Goal: Transaction & Acquisition: Purchase product/service

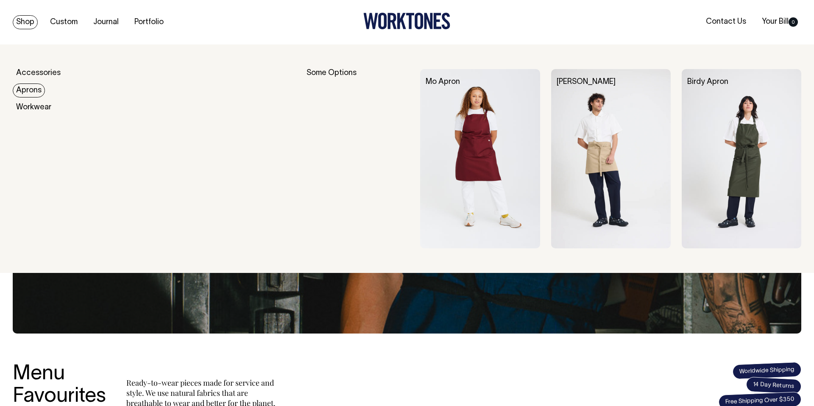
click at [25, 88] on link "Aprons" at bounding box center [29, 91] width 32 height 14
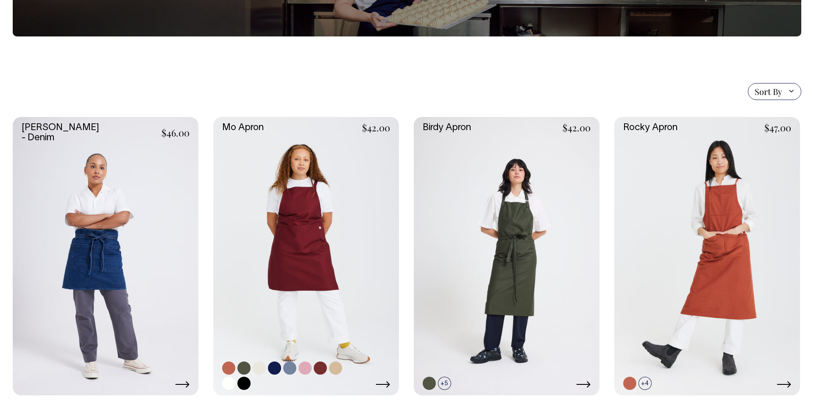
click at [270, 204] on link at bounding box center [306, 256] width 186 height 279
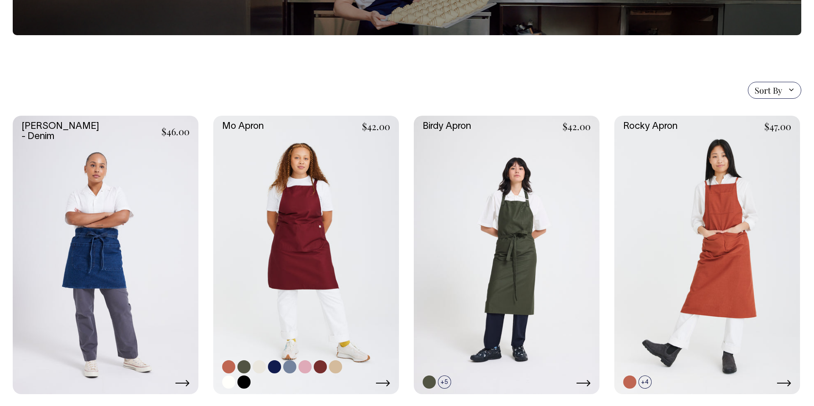
scroll to position [145, 0]
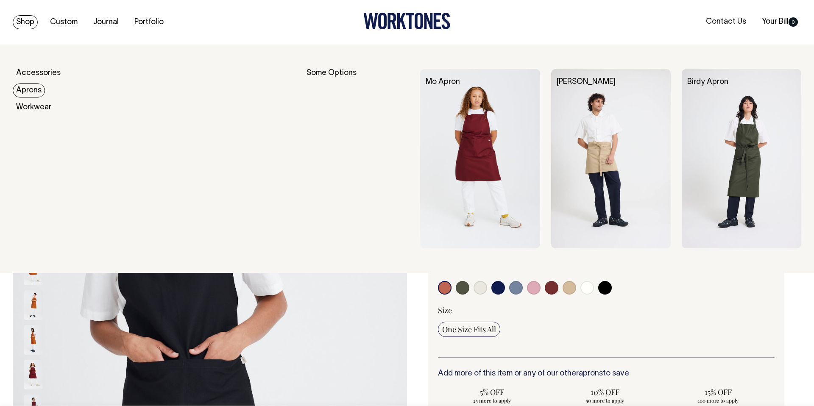
click at [610, 142] on img at bounding box center [611, 158] width 120 height 179
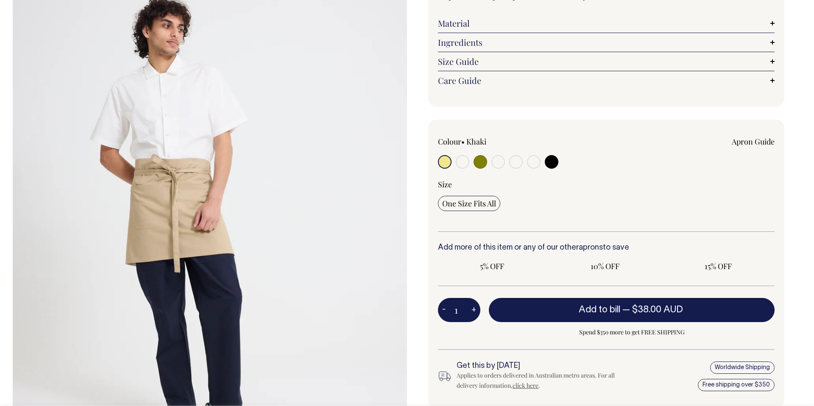
scroll to position [126, 0]
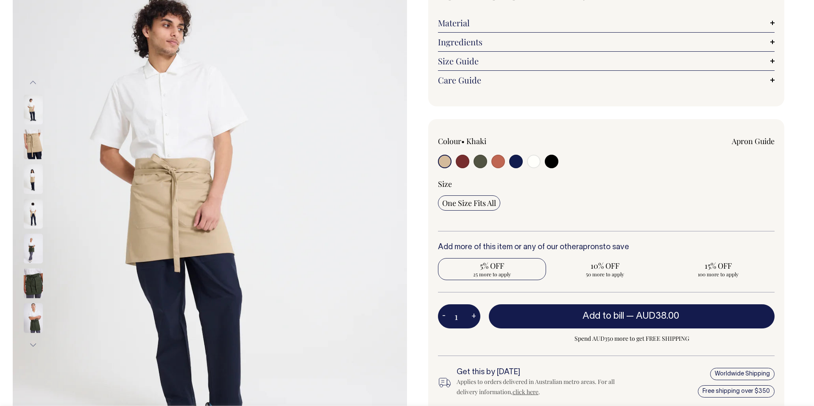
click at [495, 268] on span "5% OFF" at bounding box center [492, 266] width 100 height 10
click at [495, 268] on input "5% OFF 25 more to apply" at bounding box center [492, 269] width 108 height 22
radio input "true"
type input "25"
radio input "true"
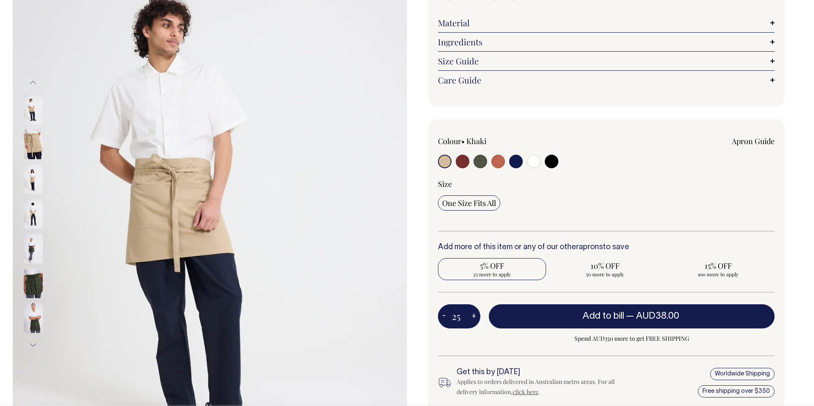
select select
type input "25"
click at [496, 268] on span "5% OFF" at bounding box center [492, 266] width 100 height 10
click at [496, 268] on input "5% OFF Applied" at bounding box center [492, 269] width 108 height 22
